Goal: Find specific page/section: Find specific page/section

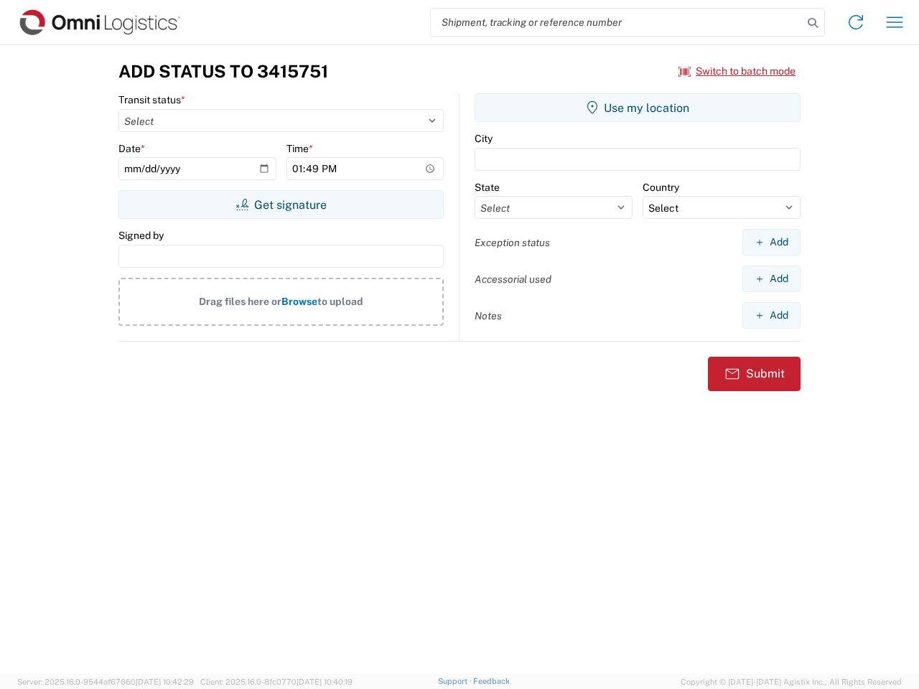
click at [617, 22] on input "search" at bounding box center [617, 22] width 372 height 27
click at [813, 23] on icon at bounding box center [813, 23] width 20 height 20
click at [856, 22] on icon at bounding box center [856, 22] width 23 height 23
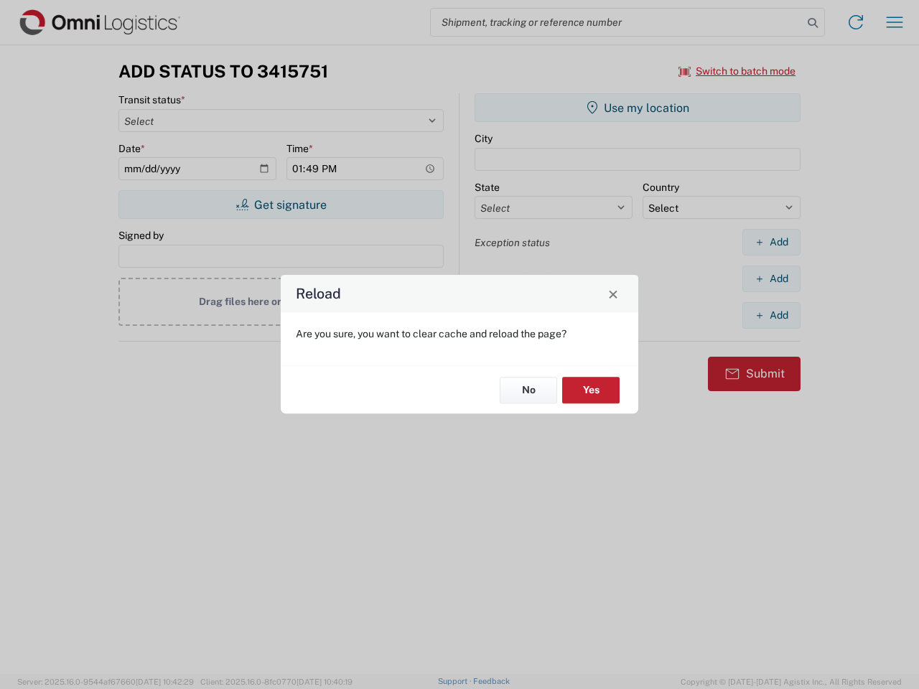
click at [738, 71] on div "Reload Are you sure, you want to clear cache and reload the page? No Yes" at bounding box center [459, 344] width 919 height 689
click at [281, 205] on div "Reload Are you sure, you want to clear cache and reload the page? No Yes" at bounding box center [459, 344] width 919 height 689
click at [638, 108] on div "Reload Are you sure, you want to clear cache and reload the page? No Yes" at bounding box center [459, 344] width 919 height 689
click at [771, 242] on div "Reload Are you sure, you want to clear cache and reload the page? No Yes" at bounding box center [459, 344] width 919 height 689
click at [771, 279] on div "Reload Are you sure, you want to clear cache and reload the page? No Yes" at bounding box center [459, 344] width 919 height 689
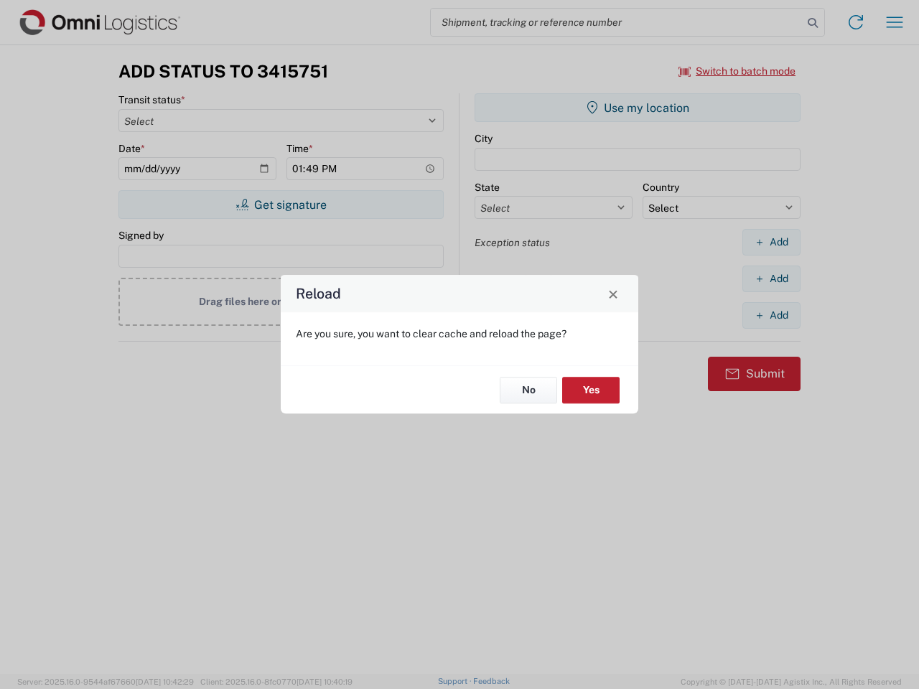
click at [771, 315] on div "Reload Are you sure, you want to clear cache and reload the page? No Yes" at bounding box center [459, 344] width 919 height 689
